Goal: Information Seeking & Learning: Learn about a topic

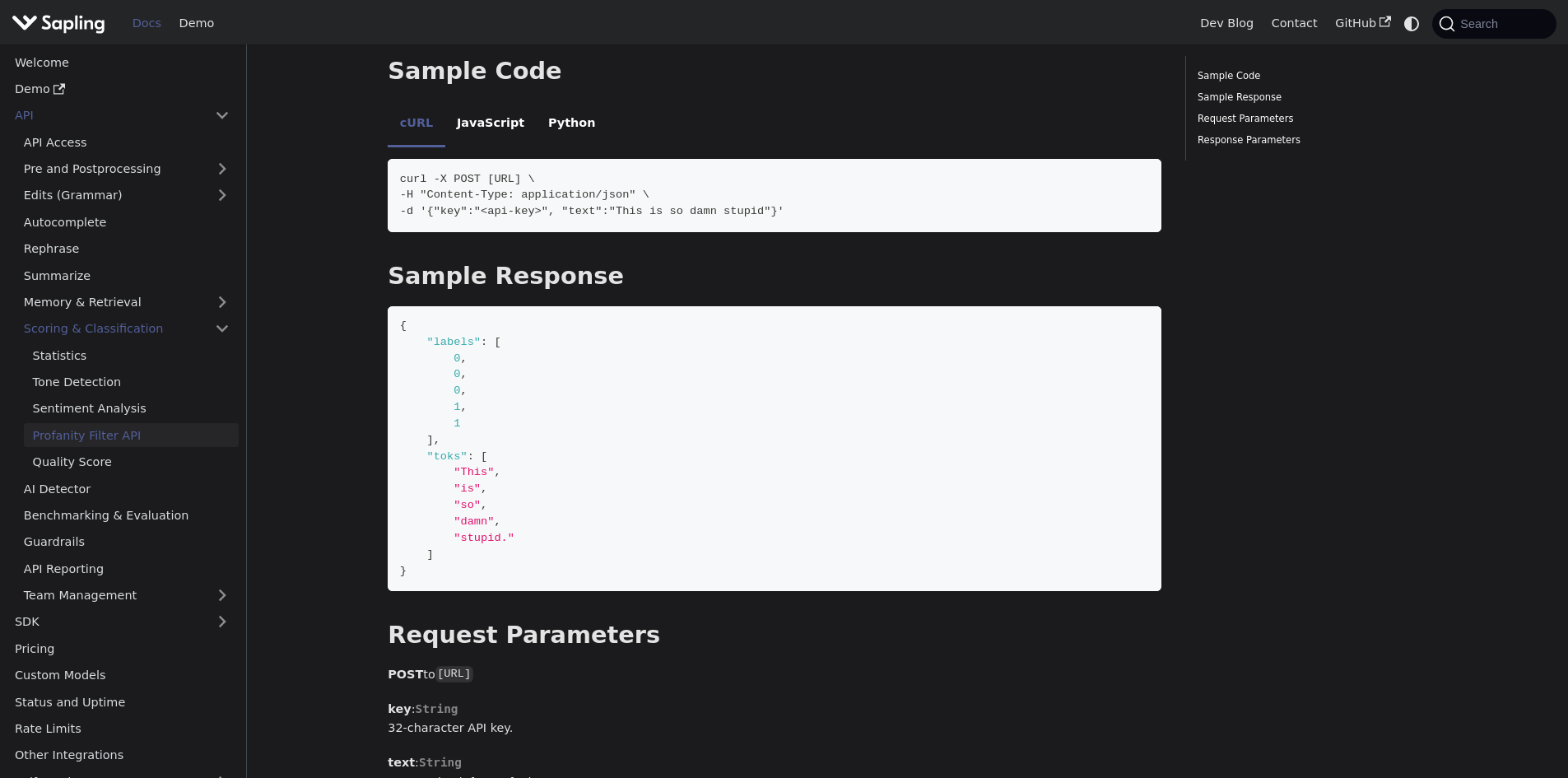
scroll to position [219, 0]
drag, startPoint x: 663, startPoint y: 549, endPoint x: 653, endPoint y: 393, distance: 156.3
click at [653, 393] on code "{ "labels" : [ 0 , 0 , 0 , 1 , 1 ] , "toks" : [ "This" , "is" , "so" , "damn" ,…" at bounding box center [774, 448] width 774 height 285
click at [737, 416] on code "{ "labels" : [ 0 , 0 , 0 , 1 , 1 ] , "toks" : [ "This" , "is" , "so" , "damn" ,…" at bounding box center [774, 448] width 774 height 285
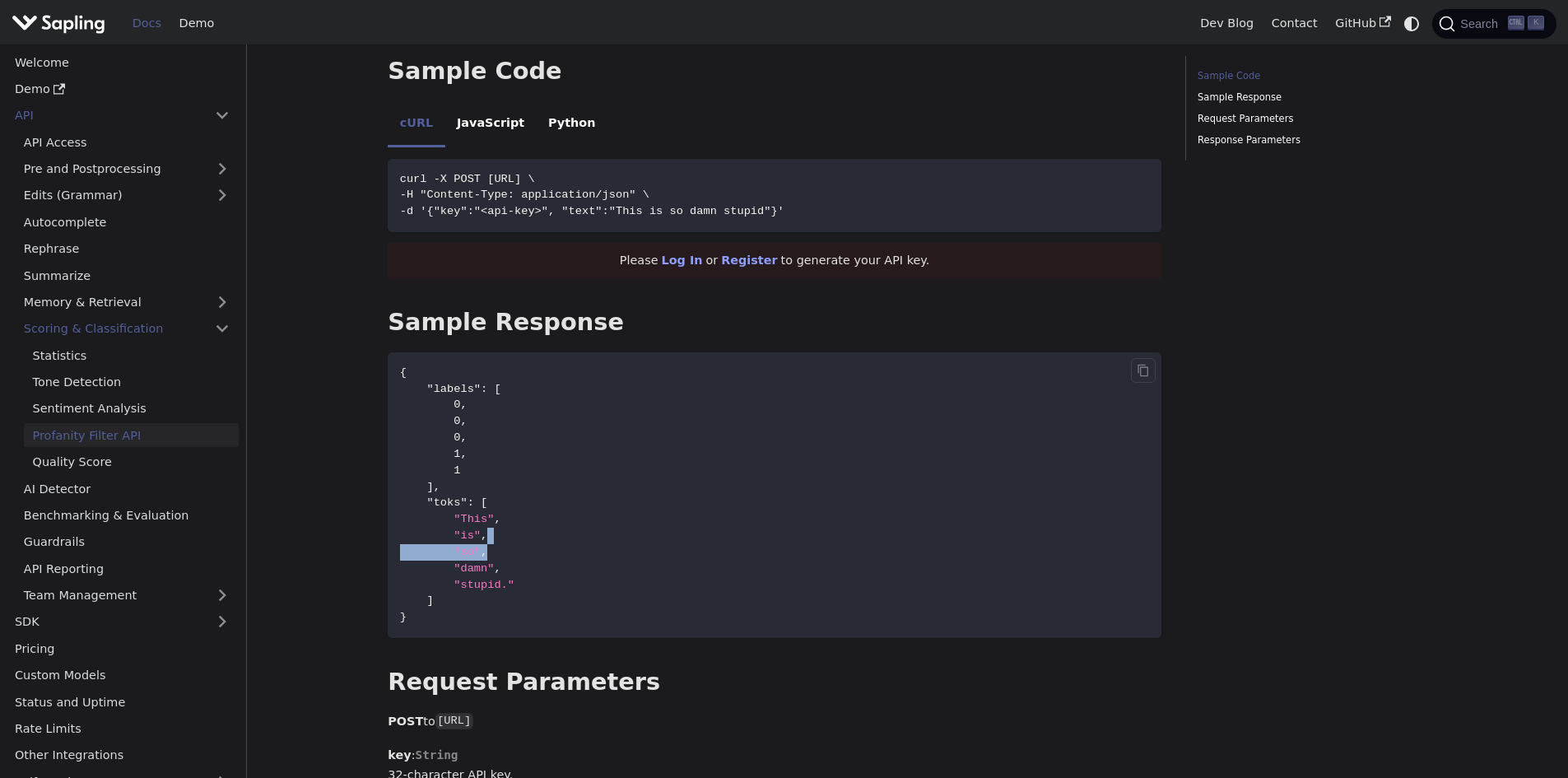
drag, startPoint x: 602, startPoint y: 549, endPoint x: 497, endPoint y: 534, distance: 106.1
click at [497, 534] on code "{ "labels" : [ 0 , 0 , 0 , 1 , 1 ] , "toks" : [ "This" , "is" , "so" , "damn" ,…" at bounding box center [774, 495] width 774 height 285
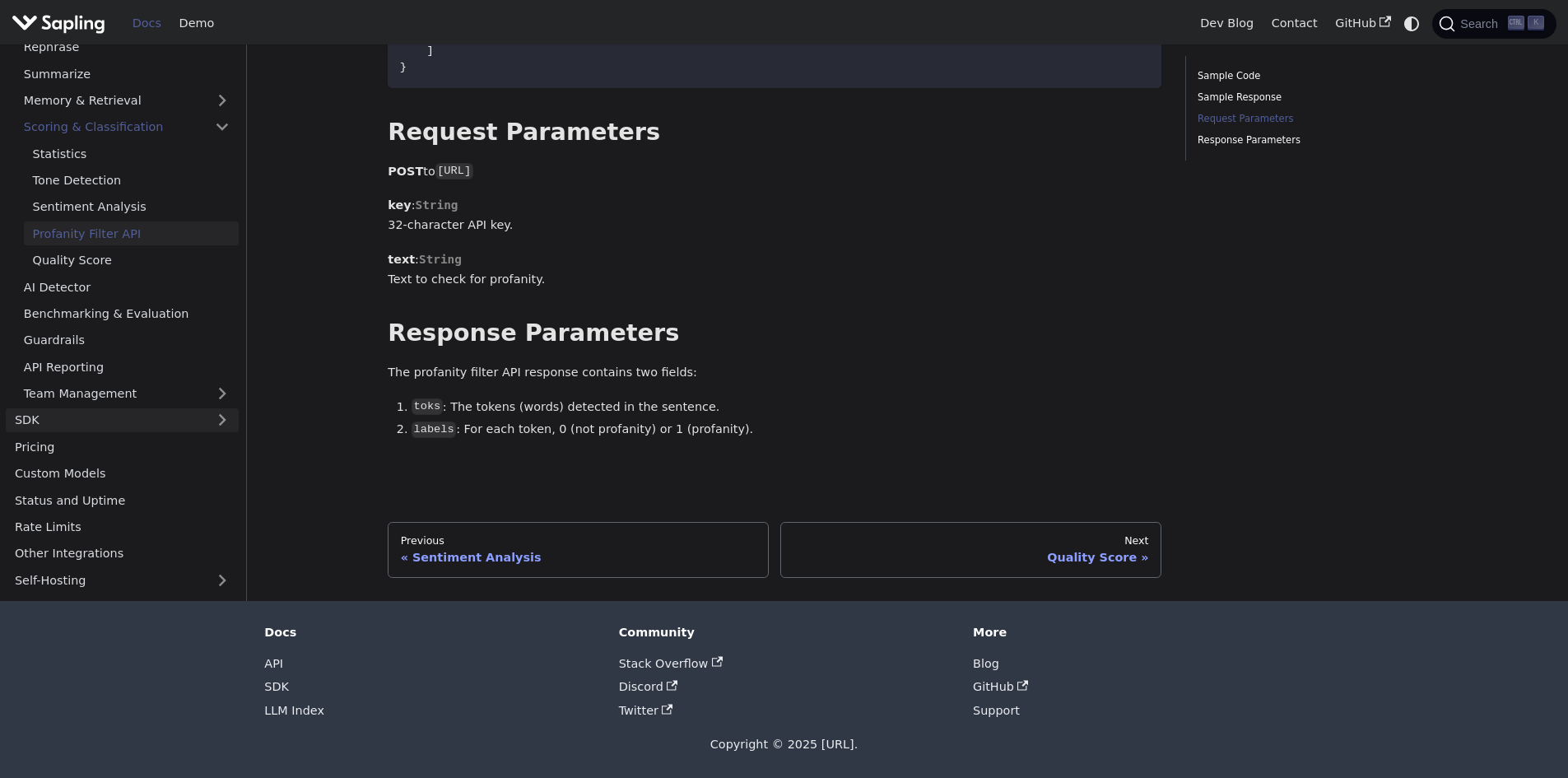
scroll to position [48, 0]
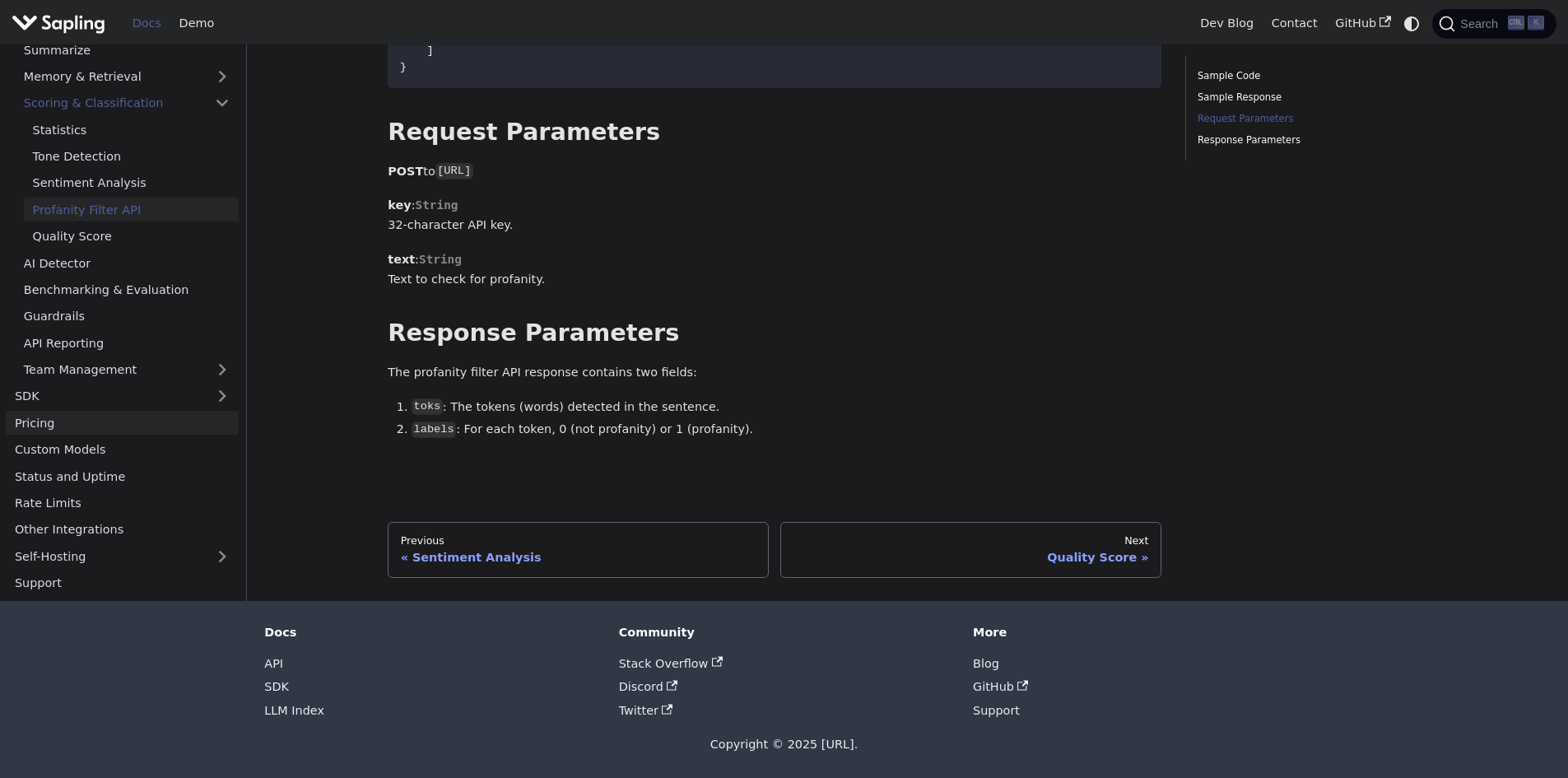
click at [223, 431] on link "Pricing" at bounding box center [122, 423] width 233 height 24
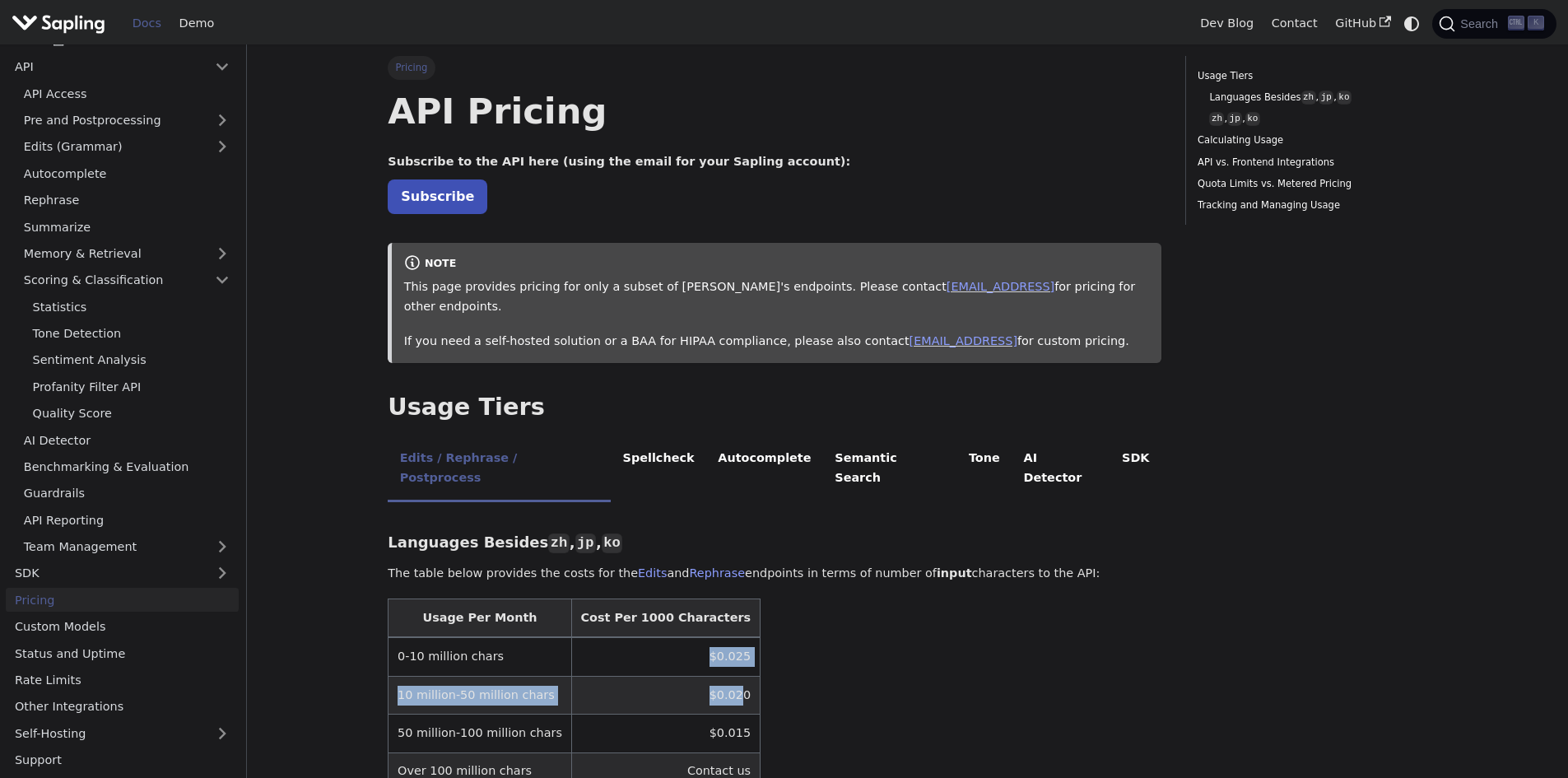
drag, startPoint x: 631, startPoint y: 613, endPoint x: 690, endPoint y: 647, distance: 68.1
click at [690, 647] on tbody "0-10 million chars $0.025 10 million-50 million chars $0.020 50 million-100 mil…" at bounding box center [574, 713] width 372 height 153
click at [690, 676] on td "$0.020" at bounding box center [665, 695] width 189 height 38
click at [692, 697] on tbody "0-10 million chars $0.025 10 million-50 million chars $0.020 50 million-100 mil…" at bounding box center [574, 713] width 372 height 153
click at [811, 702] on table "Usage Per Month Cost Per 1000 Characters 0-10 million chars $0.025 10 million-5…" at bounding box center [774, 695] width 774 height 193
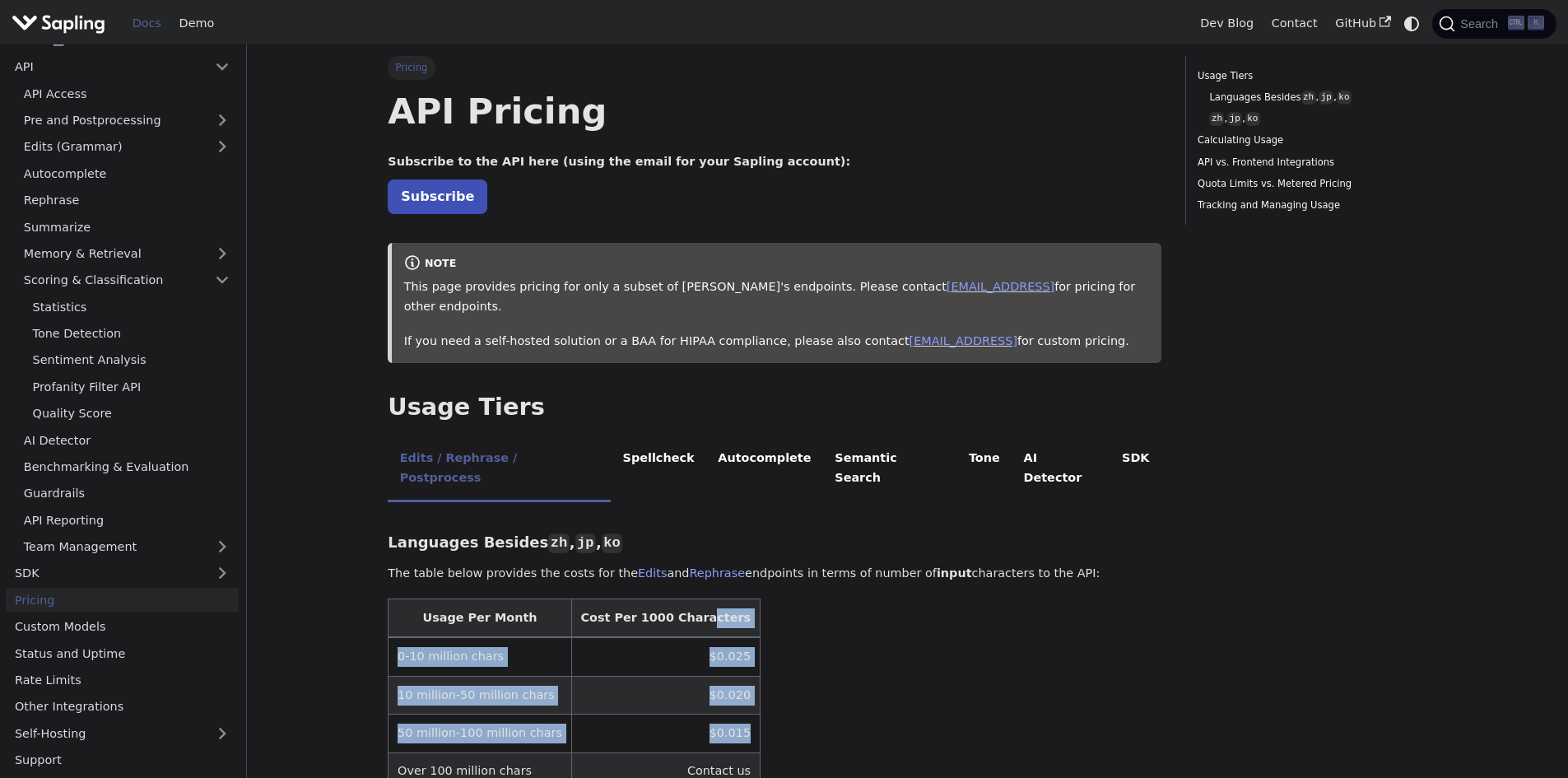
drag, startPoint x: 789, startPoint y: 707, endPoint x: 672, endPoint y: 585, distance: 169.0
click at [672, 598] on table "Usage Per Month Cost Per 1000 Characters 0-10 million chars $0.025 10 million-5…" at bounding box center [774, 695] width 774 height 193
click at [907, 627] on table "Usage Per Month Cost Per 1000 Characters 0-10 million chars $0.025 10 million-5…" at bounding box center [774, 695] width 774 height 193
